Goal: Find specific page/section: Find specific page/section

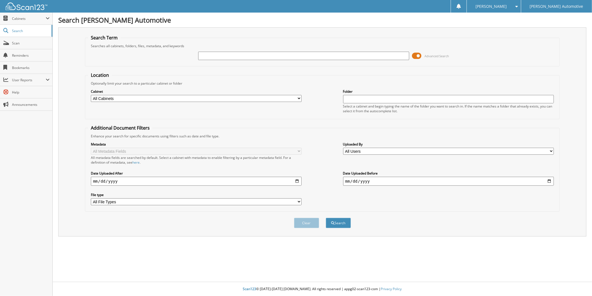
click at [214, 58] on input "text" at bounding box center [303, 56] width 211 height 8
type input "[PERSON_NAME]"
click at [339, 228] on button "Search" at bounding box center [338, 222] width 25 height 10
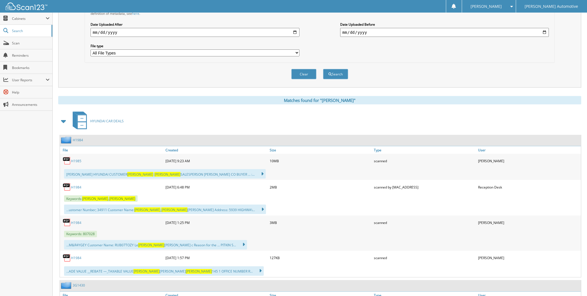
scroll to position [155, 0]
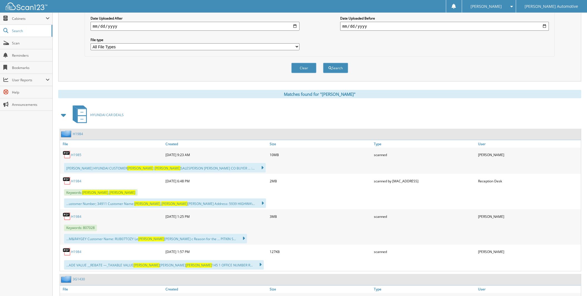
click at [78, 157] on link "H1985" at bounding box center [76, 154] width 10 height 5
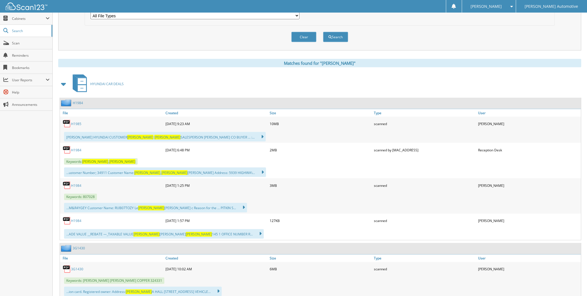
click at [78, 188] on link "H1984" at bounding box center [76, 185] width 10 height 5
click at [16, 45] on span "Scan" at bounding box center [31, 43] width 38 height 5
